Goal: Transaction & Acquisition: Purchase product/service

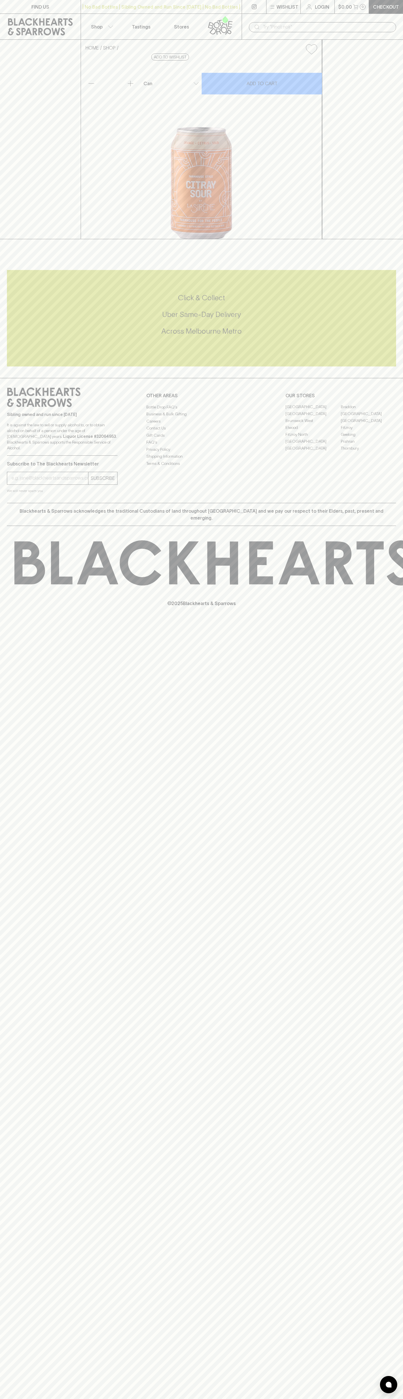
click at [313, 2] on link "Login" at bounding box center [317, 7] width 34 height 14
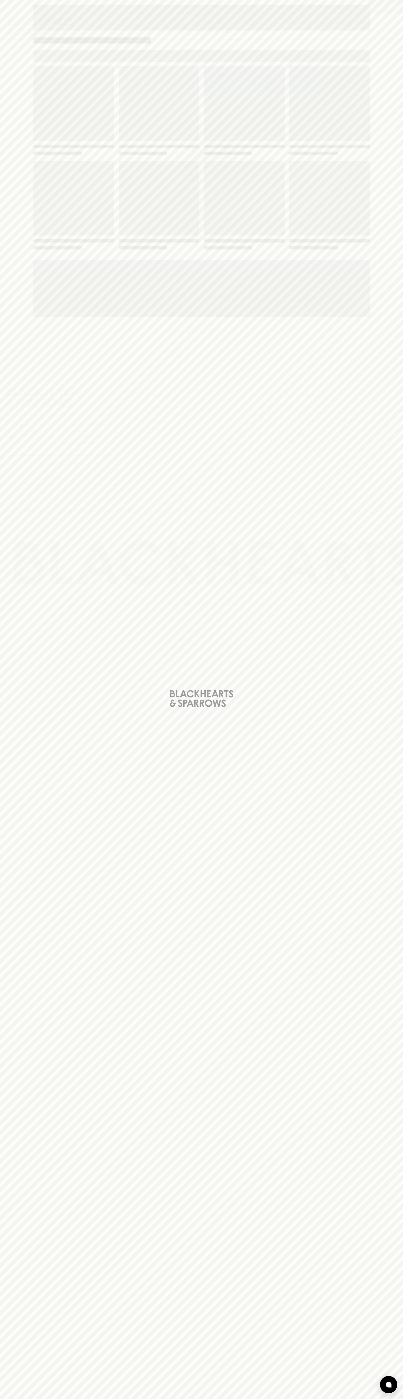
click at [388, 1078] on div "Loading" at bounding box center [201, 699] width 403 height 1399
click at [156, 1398] on html "FIND US | No Bad Bottles | Sibling Owned and Run Since 2006 | No Bad Bottles | …" at bounding box center [201, 699] width 403 height 1399
click at [17, 792] on div "Loading" at bounding box center [201, 699] width 403 height 1399
